Goal: Go to known website: Access a specific website the user already knows

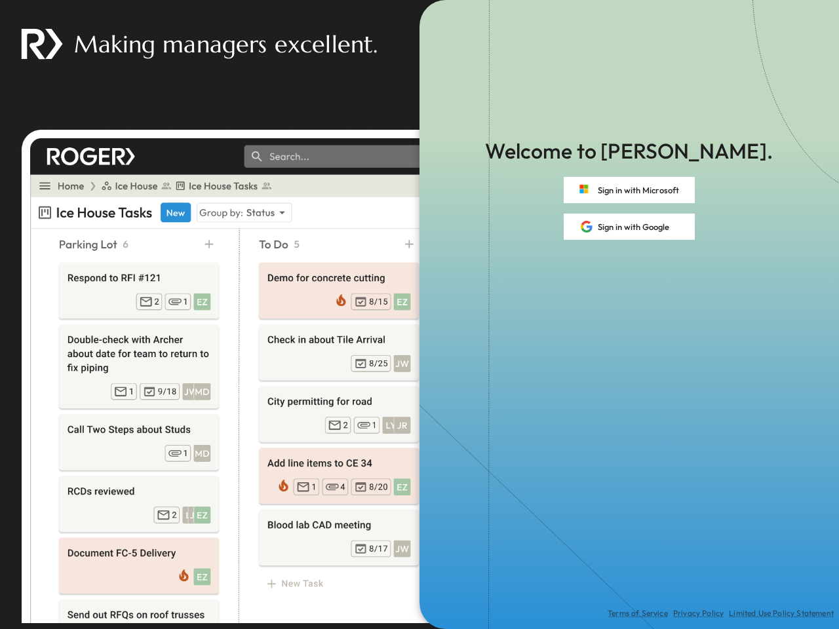
click at [419, 314] on div "Terms of Service Privacy Policy Limited Use Policy Statement" at bounding box center [628, 434] width 419 height 389
click at [629, 190] on button "Sign in with Microsoft" at bounding box center [628, 190] width 131 height 26
click at [629, 227] on button "Sign in with Google" at bounding box center [628, 227] width 131 height 26
